Goal: Information Seeking & Learning: Understand process/instructions

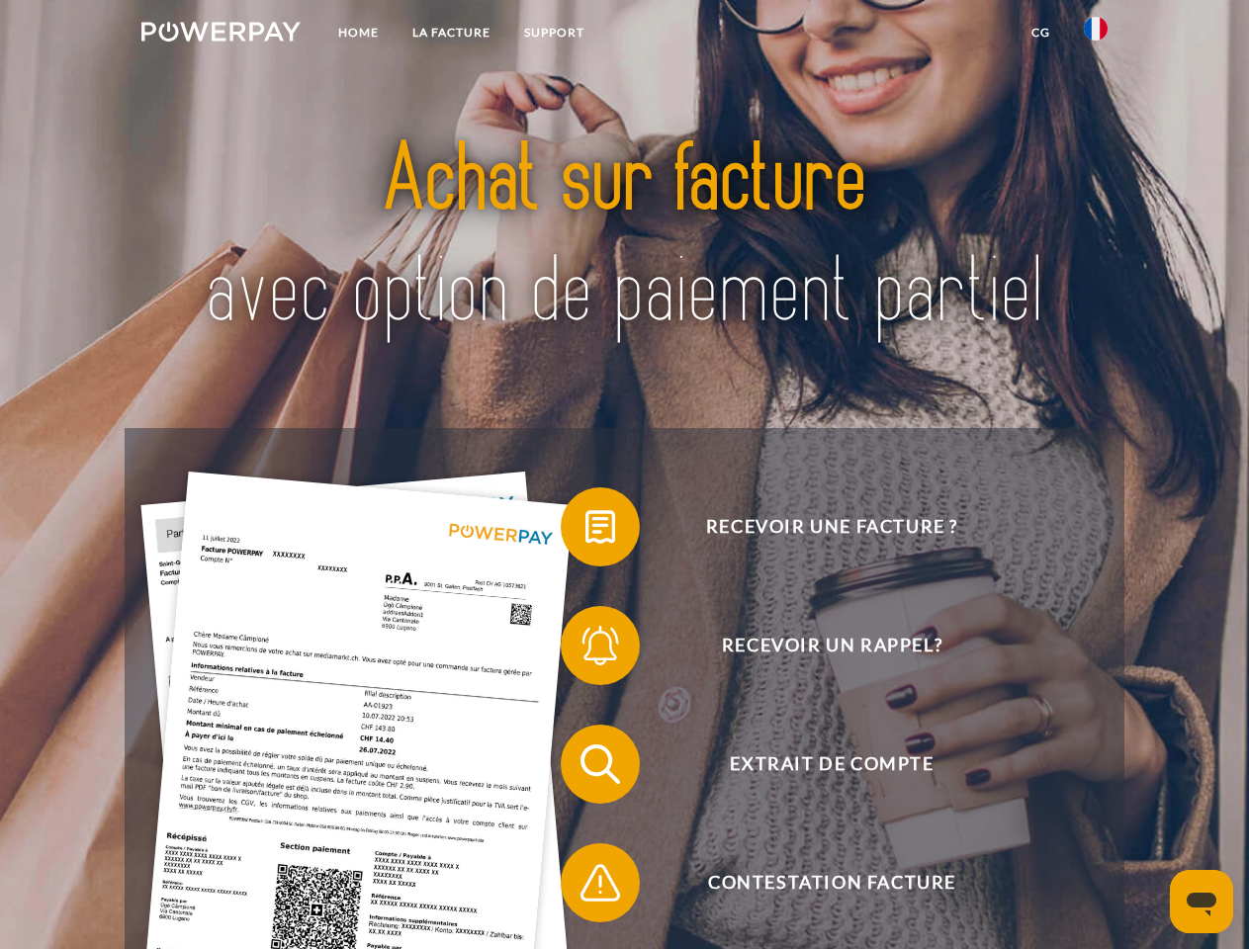
click at [221, 35] on img at bounding box center [220, 32] width 159 height 20
click at [1096, 35] on img at bounding box center [1096, 29] width 24 height 24
click at [1040, 33] on link "CG" at bounding box center [1041, 33] width 52 height 36
click at [585, 531] on span at bounding box center [570, 527] width 99 height 99
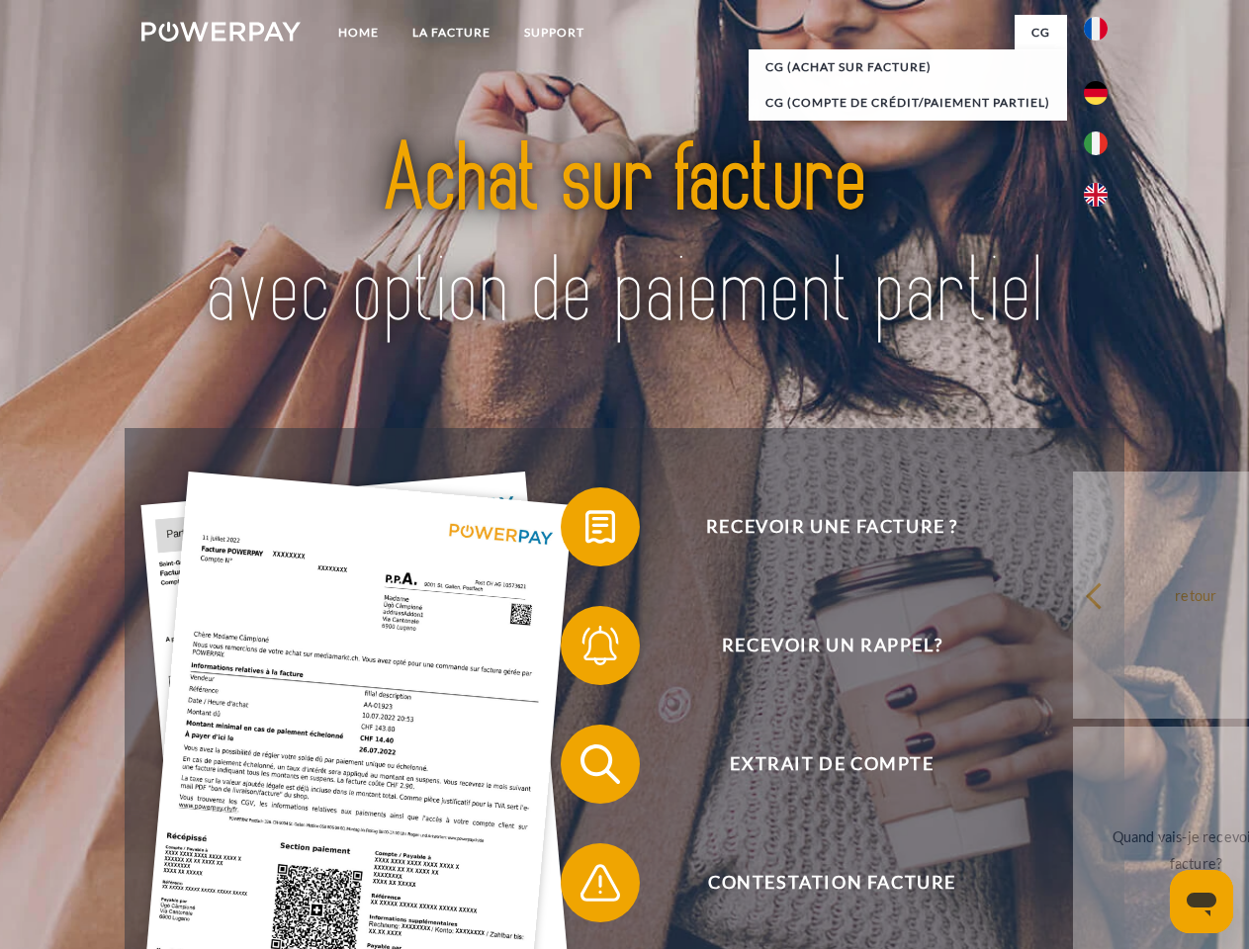
click at [585, 650] on span at bounding box center [570, 645] width 99 height 99
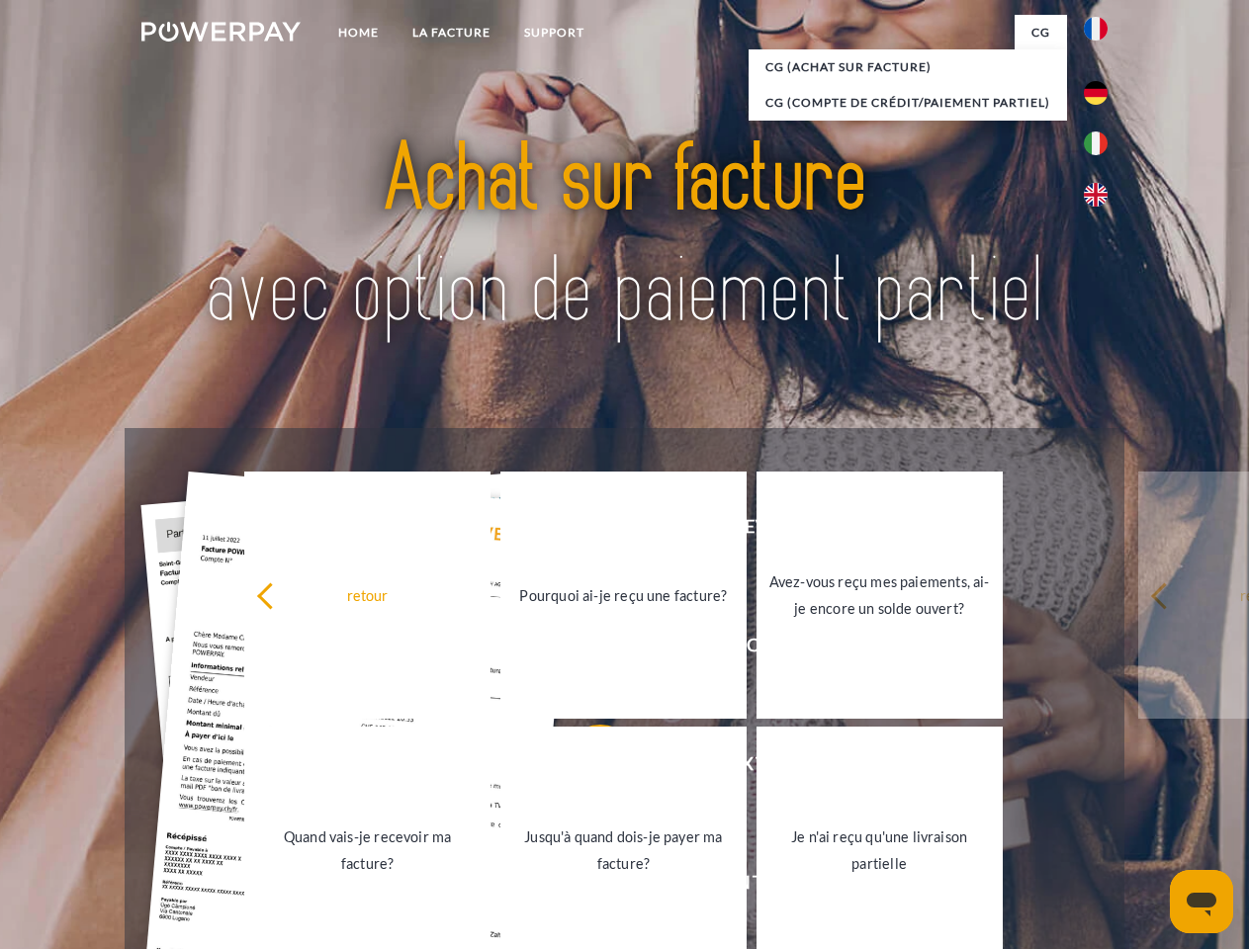
click at [585, 768] on link "Jusqu'à quand dois-je payer ma facture?" at bounding box center [623, 850] width 246 height 247
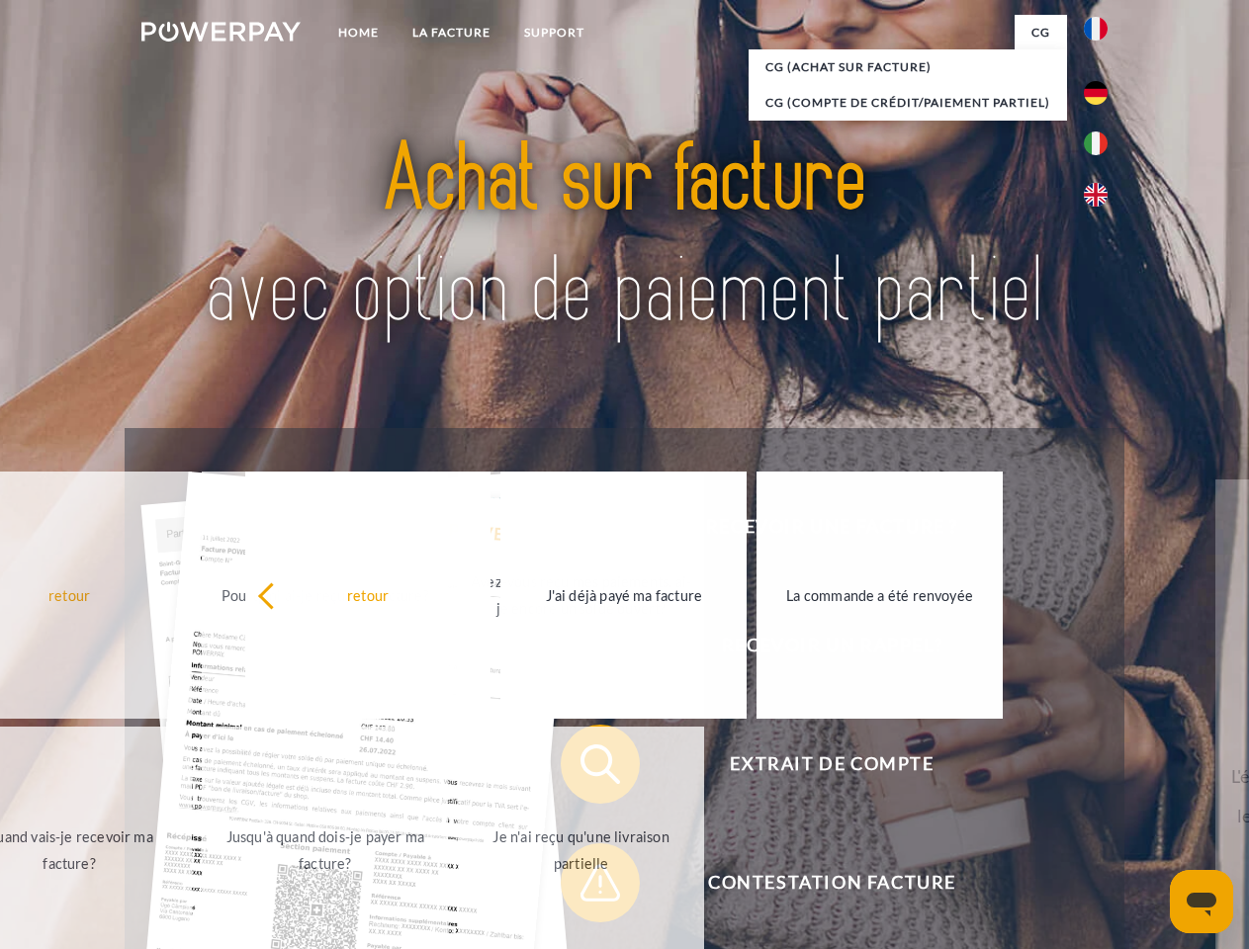
click at [585, 887] on div "Recevoir une facture ? Recevoir un rappel? Extrait de compte retour" at bounding box center [624, 823] width 999 height 791
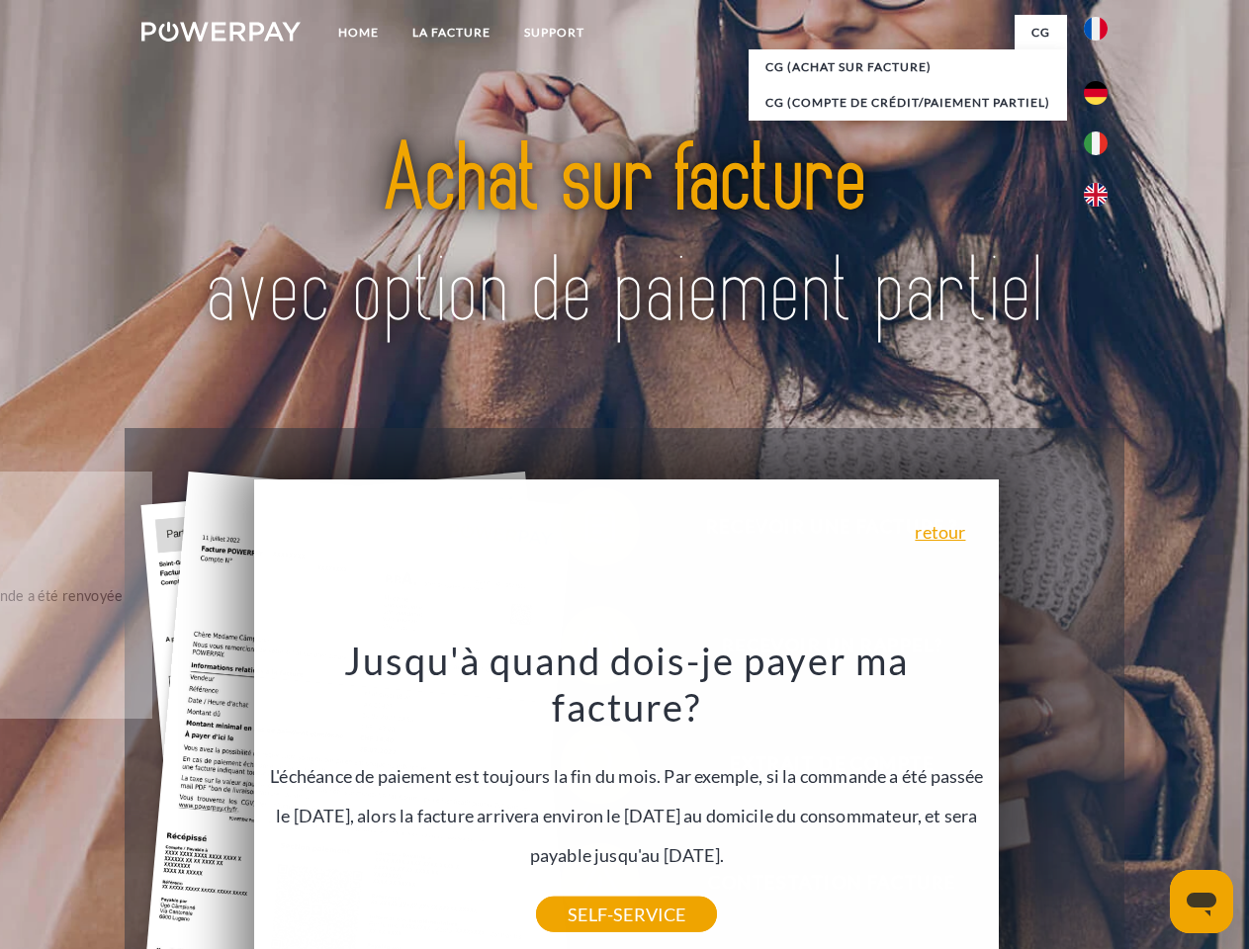
click at [1201, 902] on icon "Ouvrir la fenêtre de messagerie" at bounding box center [1202, 905] width 30 height 24
